Goal: Task Accomplishment & Management: Use online tool/utility

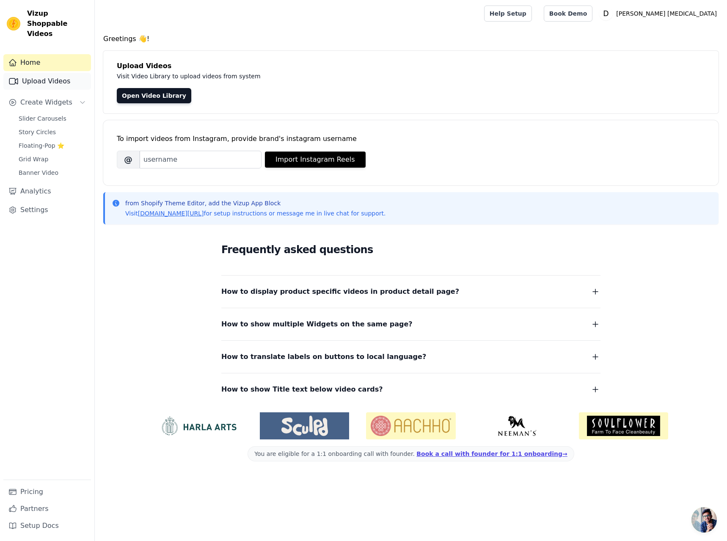
click at [23, 73] on link "Upload Videos" at bounding box center [47, 81] width 88 height 17
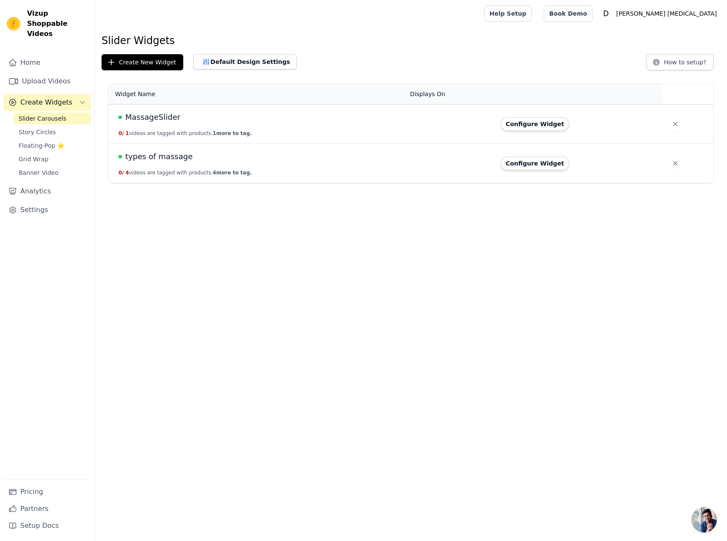
click at [156, 159] on span "types of massage" at bounding box center [158, 157] width 67 height 12
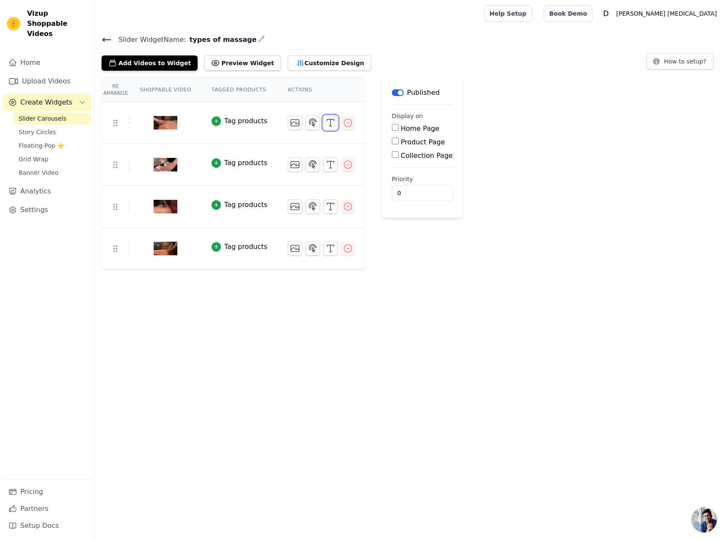
click at [325, 121] on icon "button" at bounding box center [330, 123] width 10 height 10
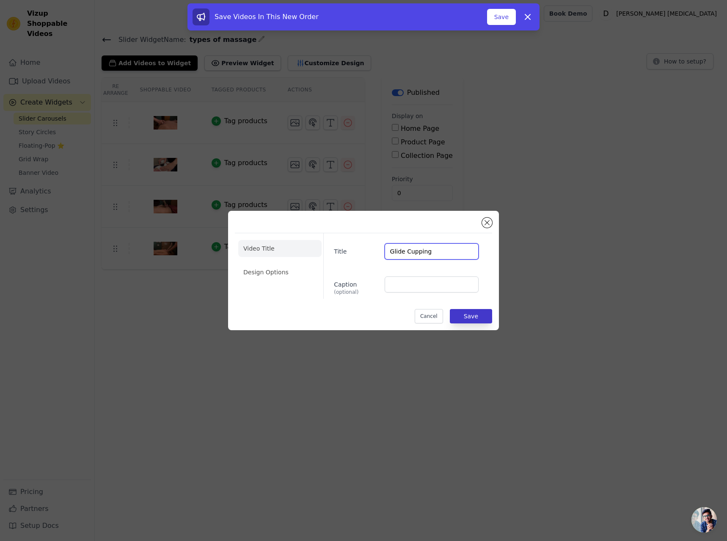
type input "Glide Cupping"
click at [477, 315] on button "Save" at bounding box center [471, 316] width 42 height 14
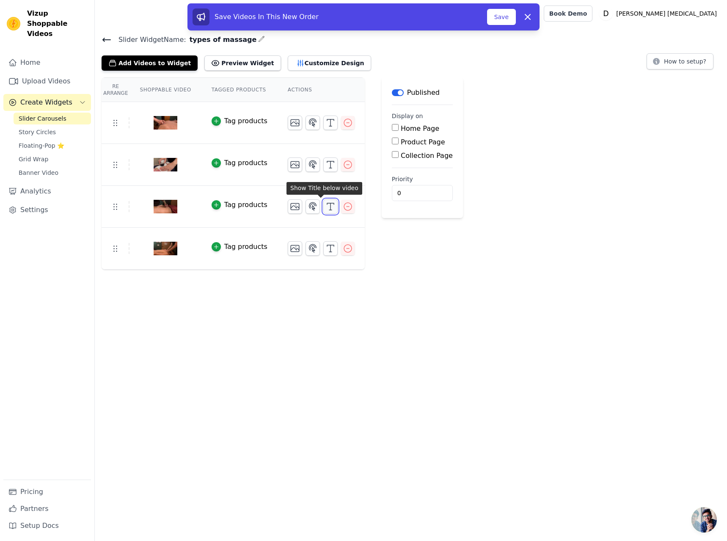
click at [325, 206] on icon "button" at bounding box center [330, 206] width 10 height 10
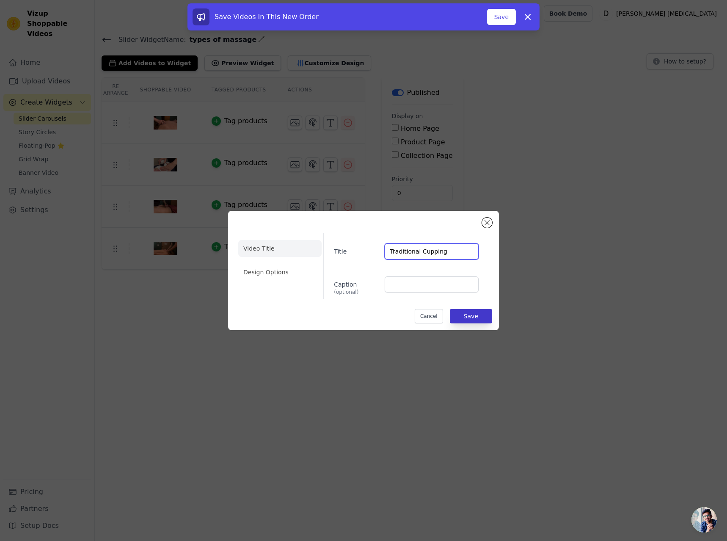
type input "Traditional Cupping"
click at [475, 315] on button "Save" at bounding box center [471, 316] width 42 height 14
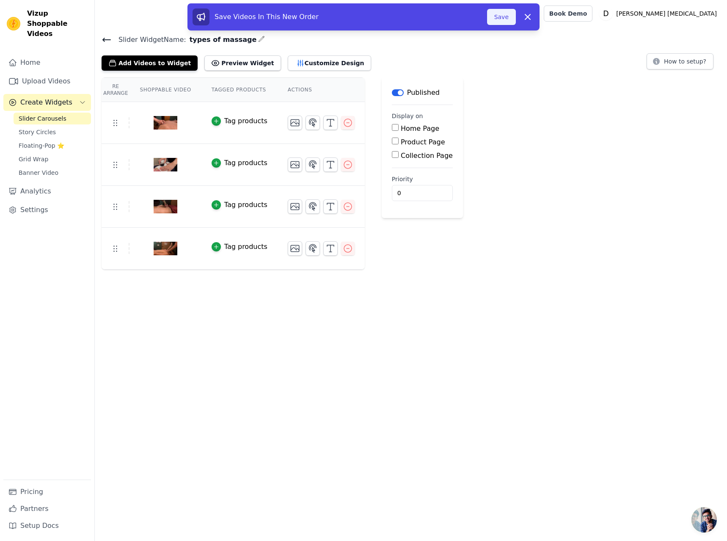
click at [501, 19] on button "Save" at bounding box center [501, 17] width 29 height 16
